Goal: Navigation & Orientation: Find specific page/section

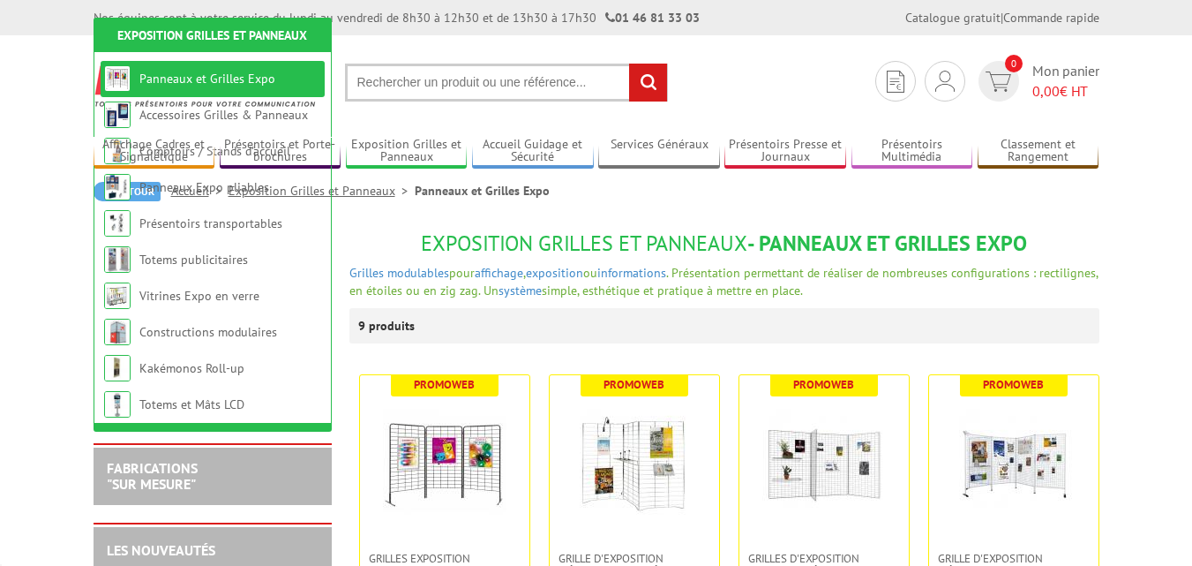
scroll to position [529, 0]
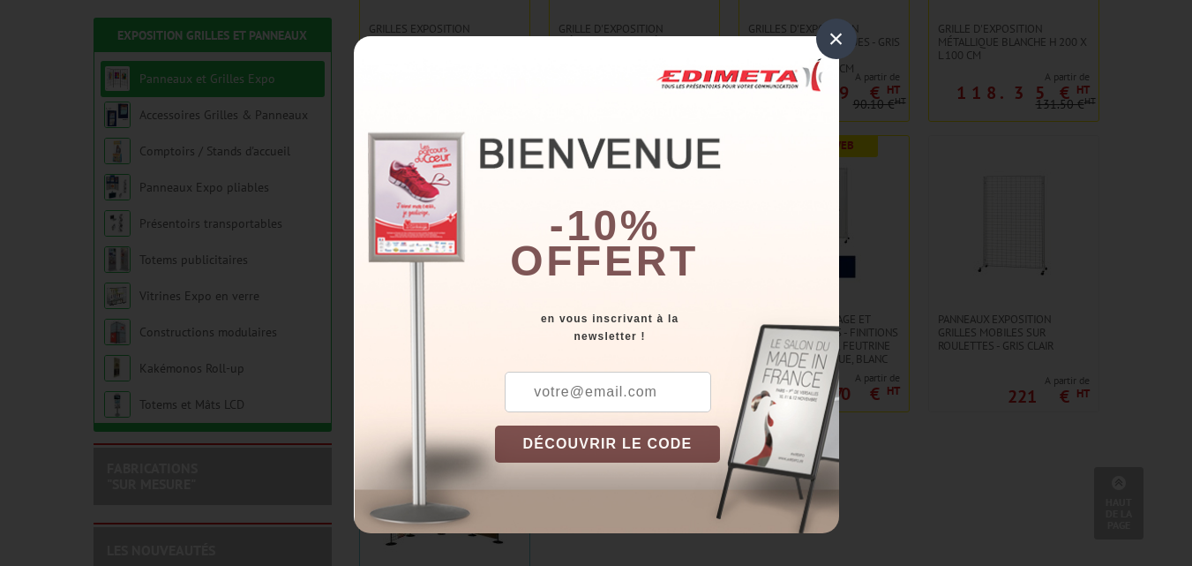
click at [836, 34] on div "×" at bounding box center [836, 39] width 41 height 41
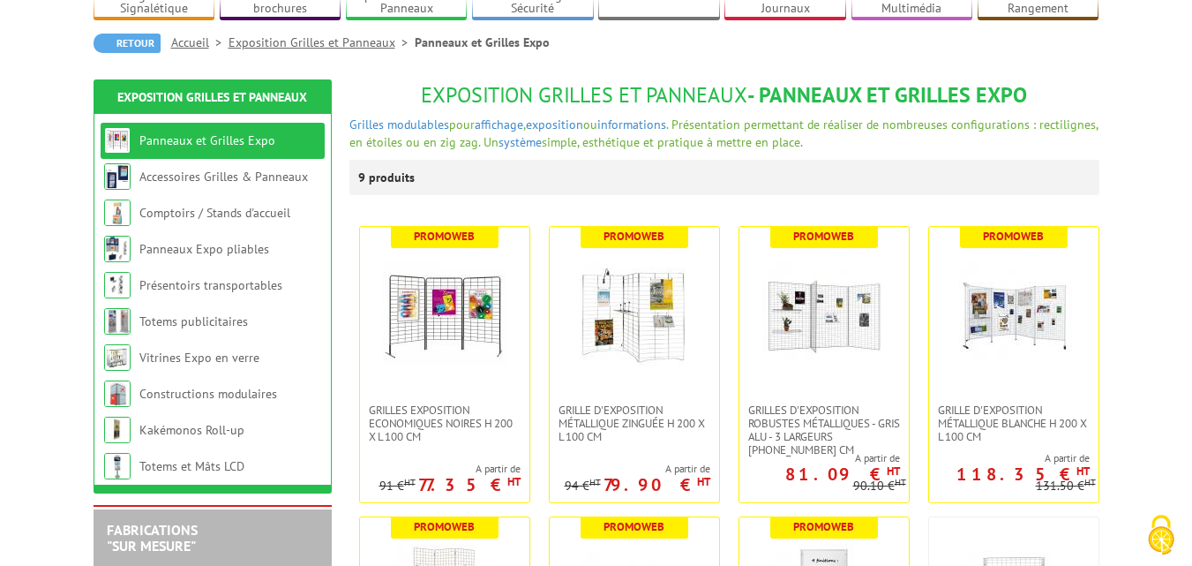
scroll to position [0, 0]
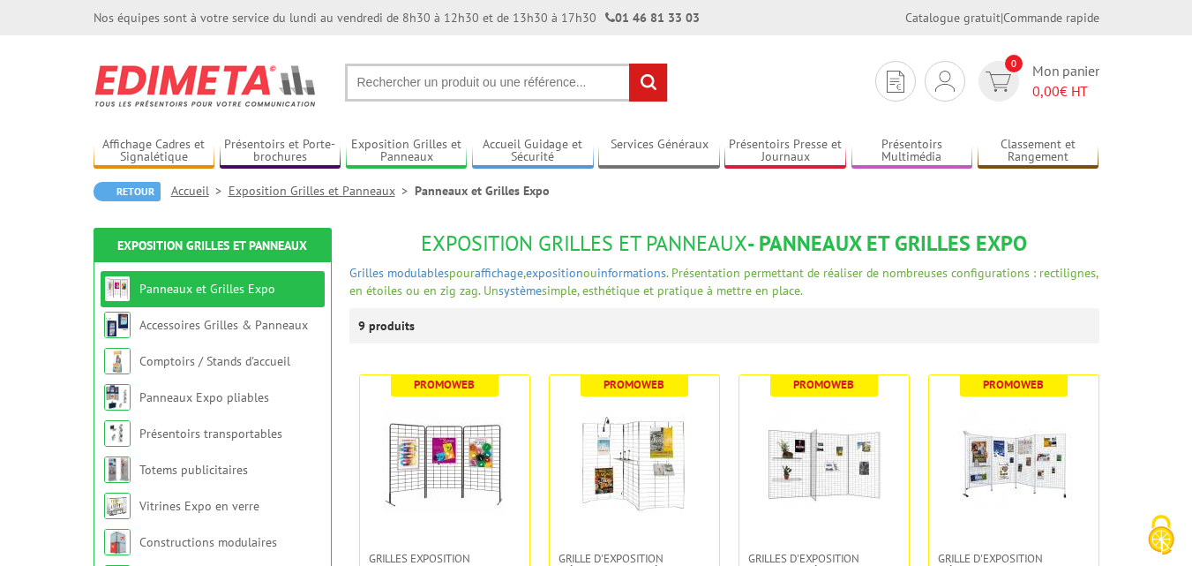
click at [372, 82] on input "text" at bounding box center [506, 83] width 323 height 38
click at [357, 85] on input "text" at bounding box center [506, 83] width 323 height 38
click at [348, 77] on input "text" at bounding box center [506, 83] width 323 height 38
click at [375, 74] on input "text" at bounding box center [506, 83] width 323 height 38
click at [465, 87] on input "text" at bounding box center [506, 83] width 323 height 38
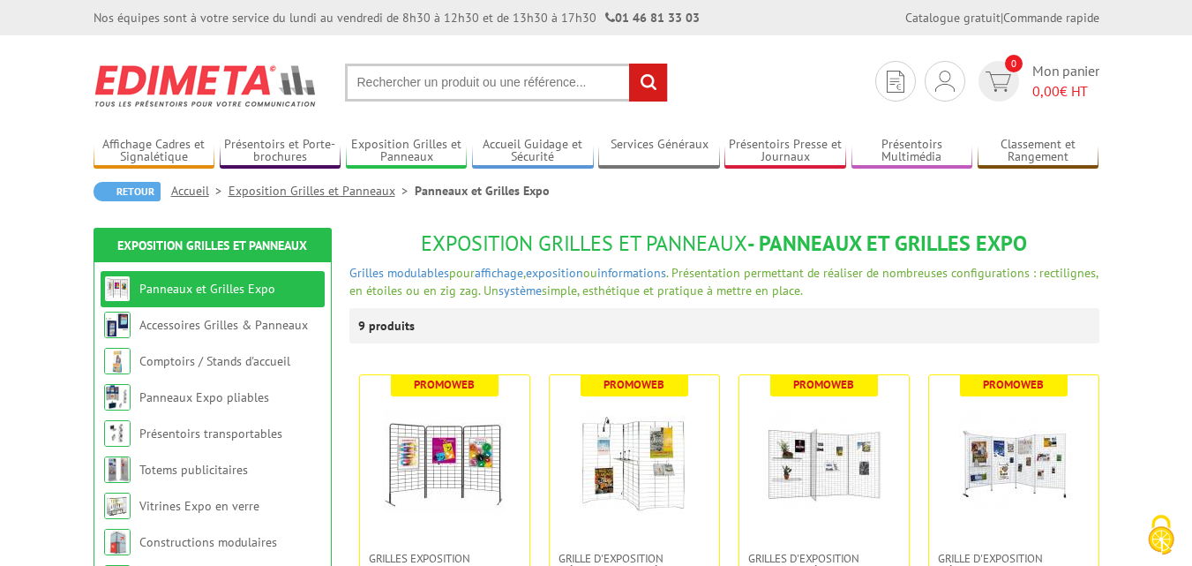
click at [369, 86] on input "text" at bounding box center [506, 83] width 323 height 38
click at [358, 81] on input "text" at bounding box center [506, 83] width 323 height 38
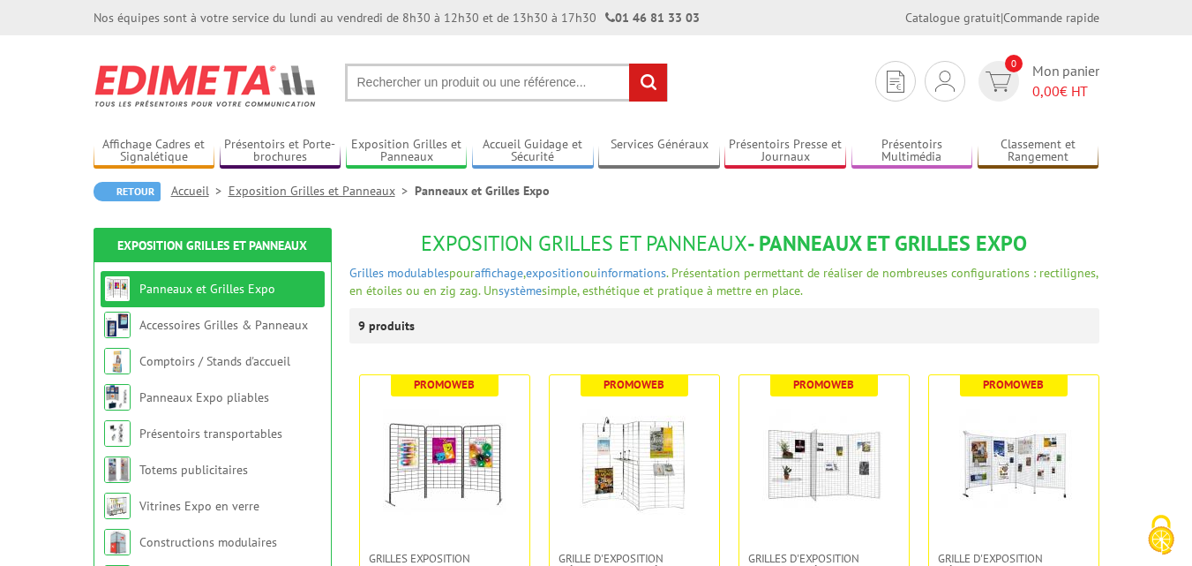
click at [358, 81] on input "text" at bounding box center [506, 83] width 323 height 38
click at [258, 86] on img at bounding box center [206, 85] width 225 height 65
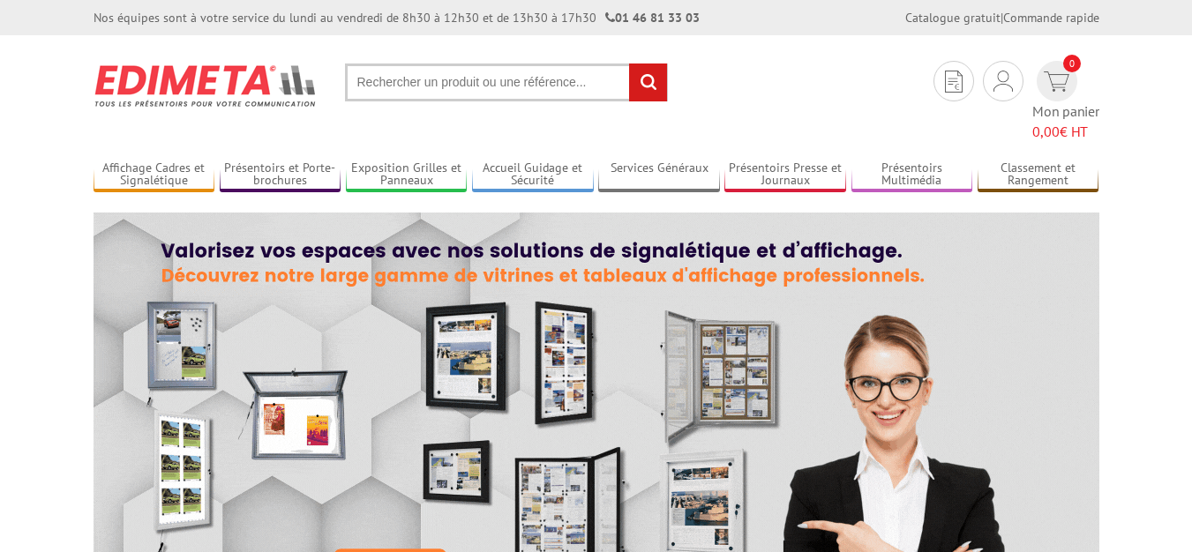
click at [351, 81] on input "text" at bounding box center [506, 83] width 323 height 38
